Goal: Check status: Check status

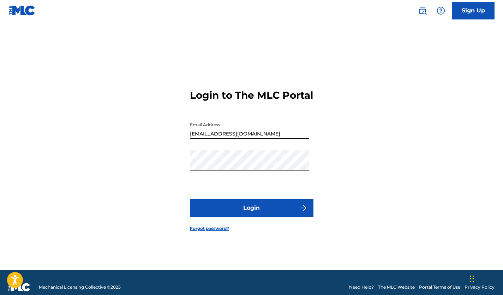
click at [252, 214] on button "Login" at bounding box center [252, 208] width 124 height 18
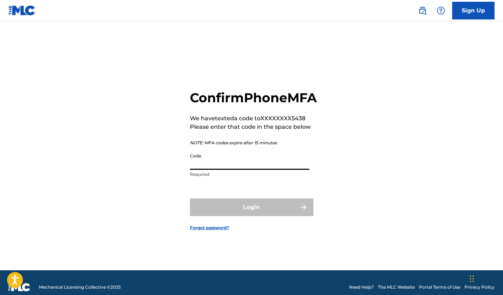
click at [228, 170] on input "Code" at bounding box center [249, 159] width 119 height 20
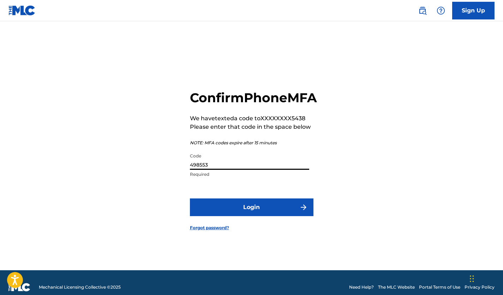
type input "498553"
click at [242, 207] on button "Login" at bounding box center [252, 207] width 124 height 18
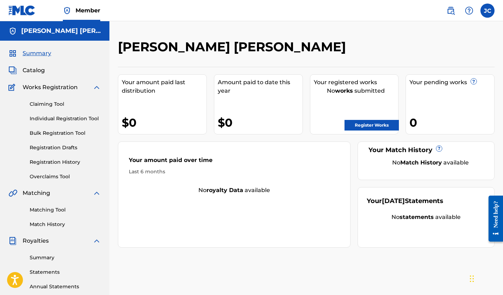
click at [38, 87] on span "Works Registration" at bounding box center [50, 87] width 55 height 8
click at [32, 69] on span "Catalog" at bounding box center [34, 70] width 22 height 8
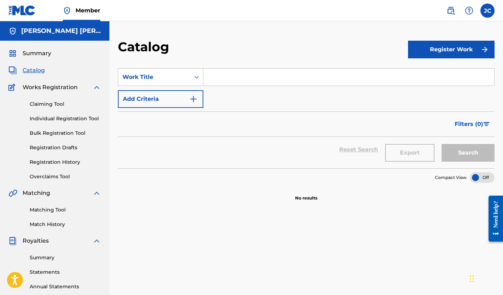
click at [31, 54] on span "Summary" at bounding box center [37, 53] width 29 height 8
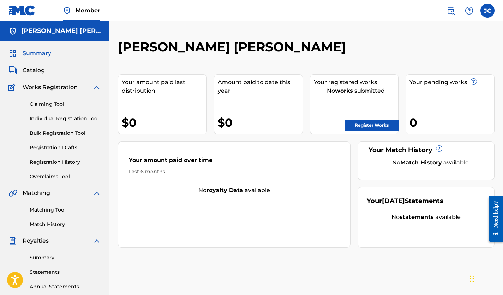
click at [356, 122] on link "Register Works" at bounding box center [372, 125] width 54 height 11
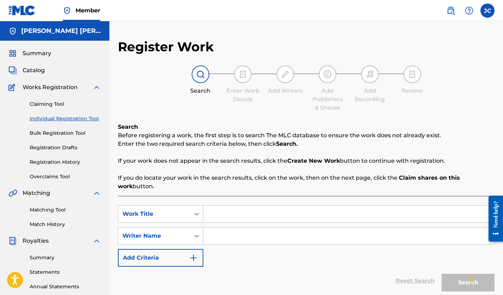
click at [28, 50] on span "Summary" at bounding box center [37, 53] width 29 height 8
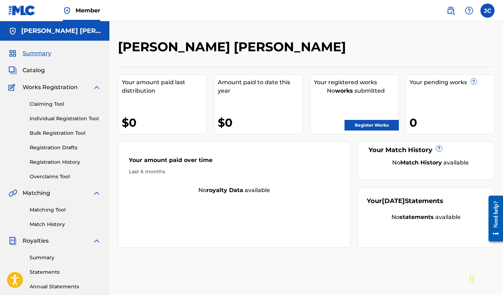
click at [419, 83] on div "Your pending works ?" at bounding box center [452, 82] width 85 height 8
click at [54, 90] on span "Works Registration" at bounding box center [50, 87] width 55 height 8
click at [44, 161] on link "Registration History" at bounding box center [65, 161] width 71 height 7
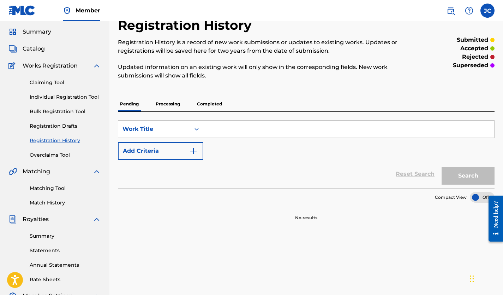
scroll to position [21, 0]
click at [173, 106] on p "Processing" at bounding box center [168, 104] width 29 height 15
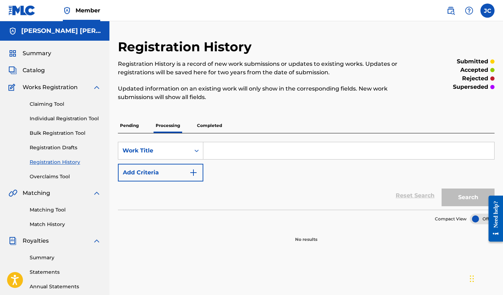
click at [206, 120] on p "Completed" at bounding box center [209, 125] width 29 height 15
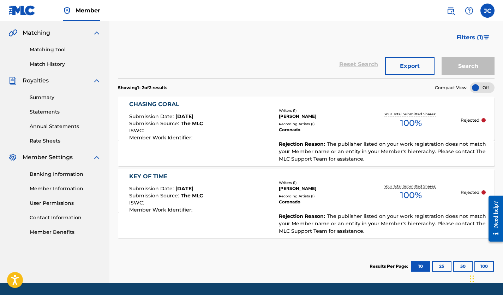
scroll to position [182, 0]
